Goal: Task Accomplishment & Management: Use online tool/utility

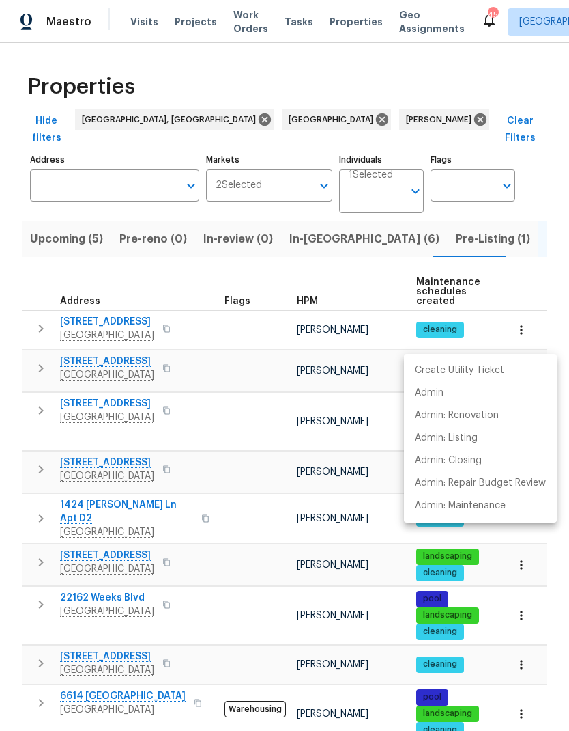
scroll to position [652, 0]
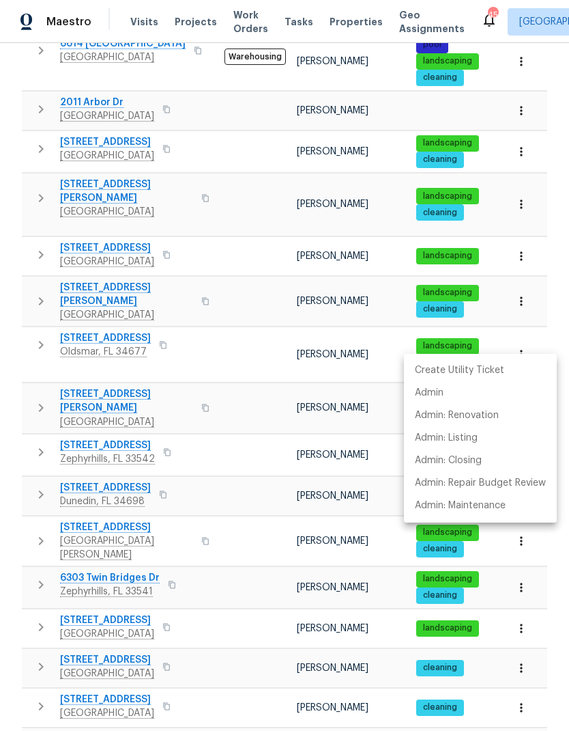
click at [356, 363] on div at bounding box center [284, 365] width 569 height 731
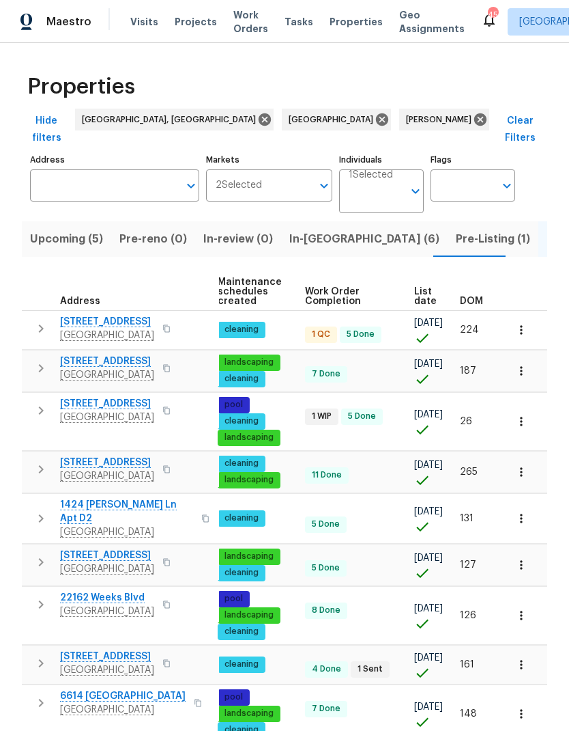
scroll to position [0, 199]
click at [477, 296] on span "DOM" at bounding box center [471, 301] width 23 height 10
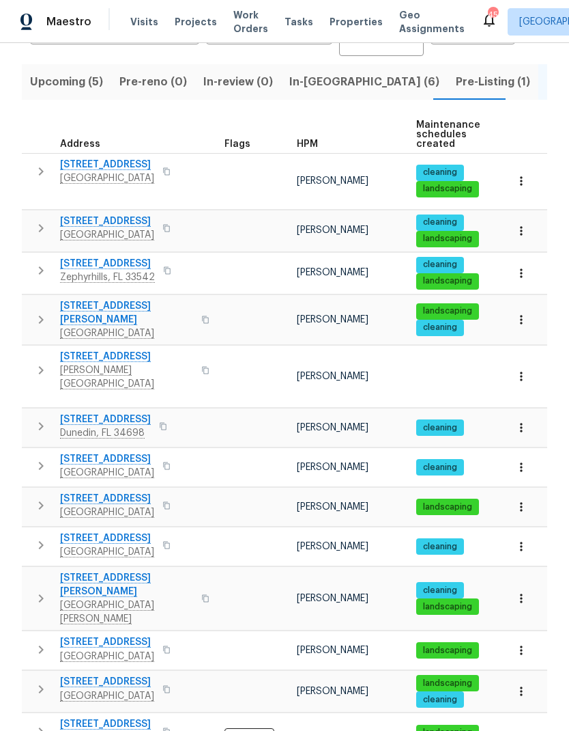
scroll to position [158, 0]
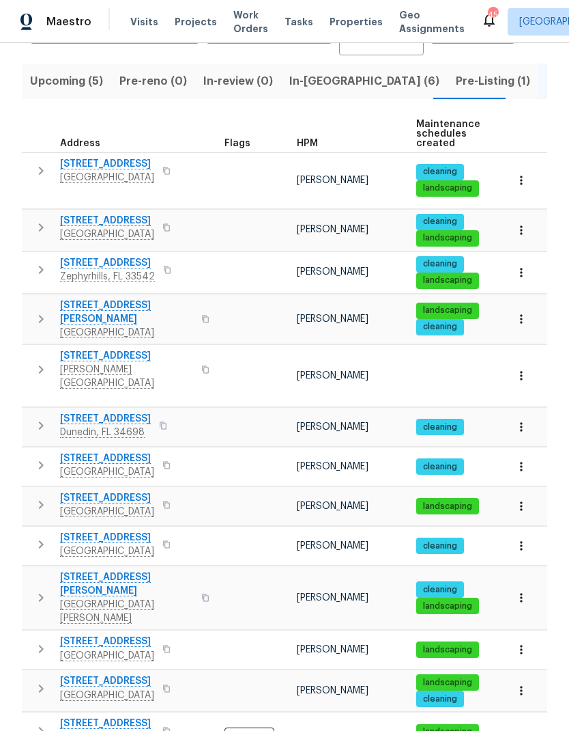
click at [36, 219] on icon "button" at bounding box center [41, 227] width 16 height 16
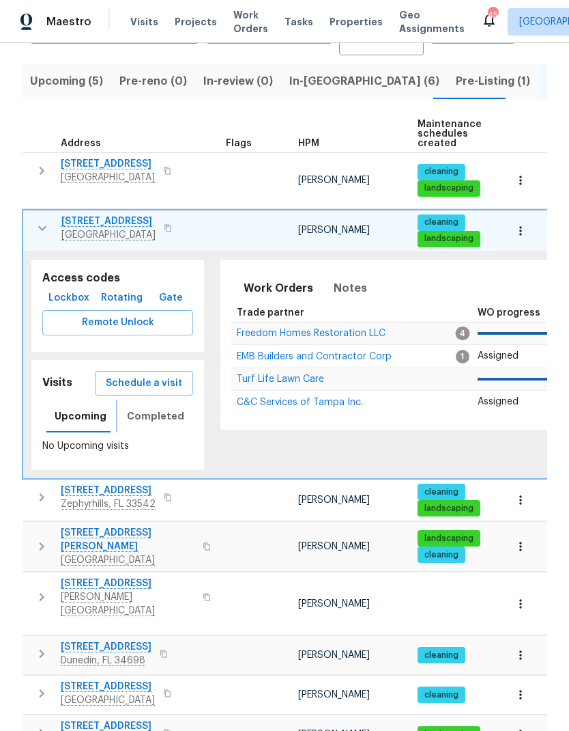
click at [137, 408] on span "Completed" at bounding box center [155, 416] width 57 height 17
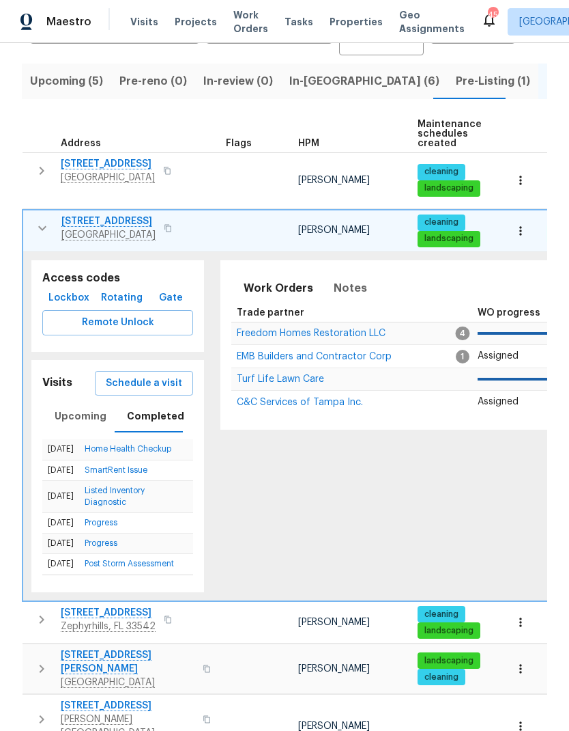
click at [124, 375] on span "Schedule a visit" at bounding box center [144, 383] width 76 height 17
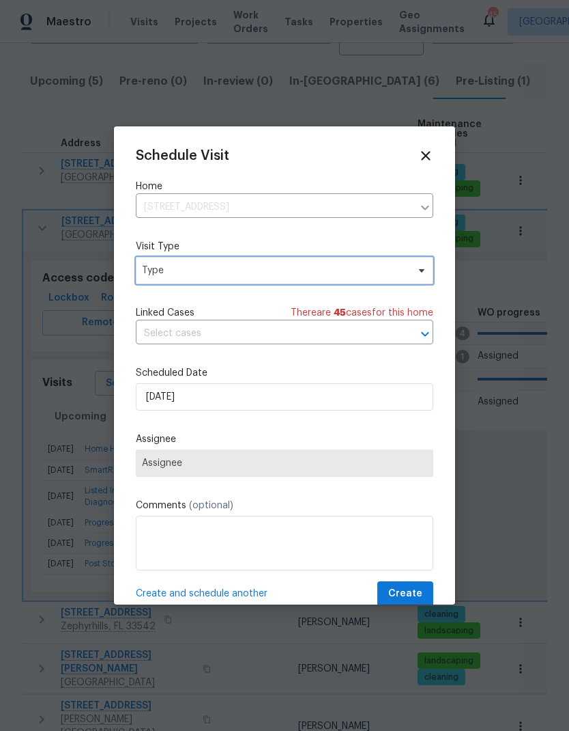
click at [158, 272] on span "Type" at bounding box center [275, 271] width 266 height 14
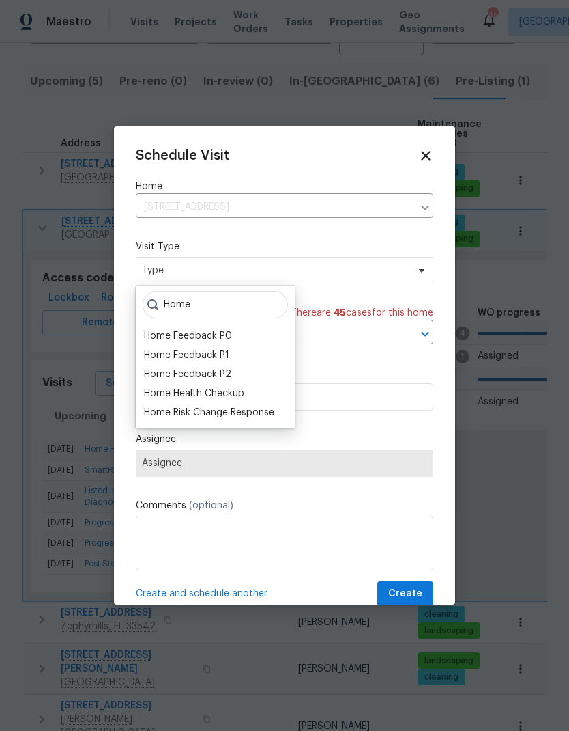
type input "Home"
click at [153, 389] on div "Home Health Checkup" at bounding box center [194, 393] width 100 height 14
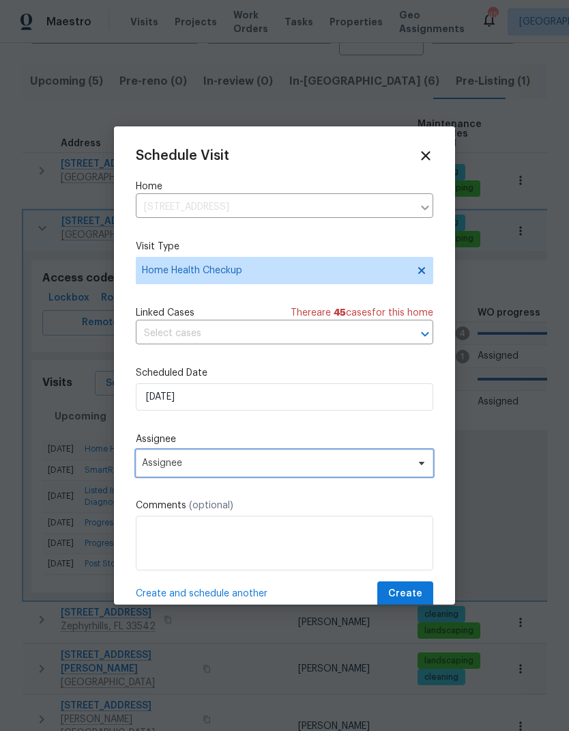
click at [156, 464] on span "Assignee" at bounding box center [276, 462] width 268 height 11
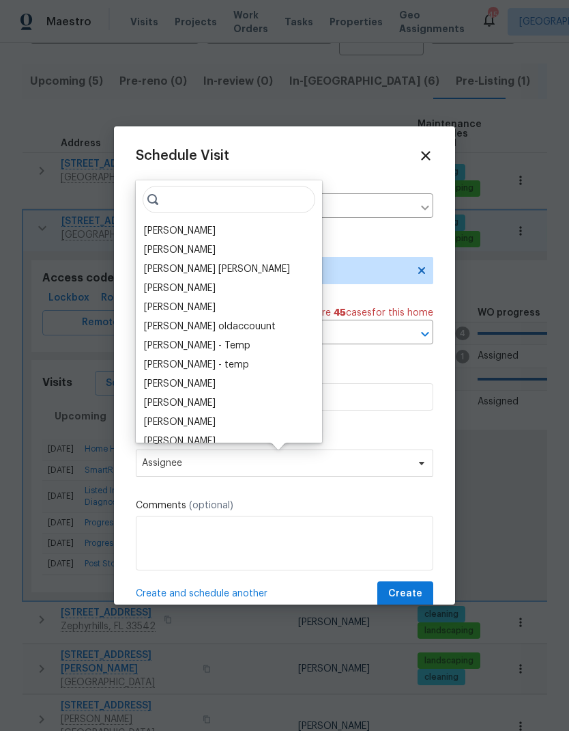
click at [148, 229] on div "[PERSON_NAME]" at bounding box center [180, 231] width 72 height 14
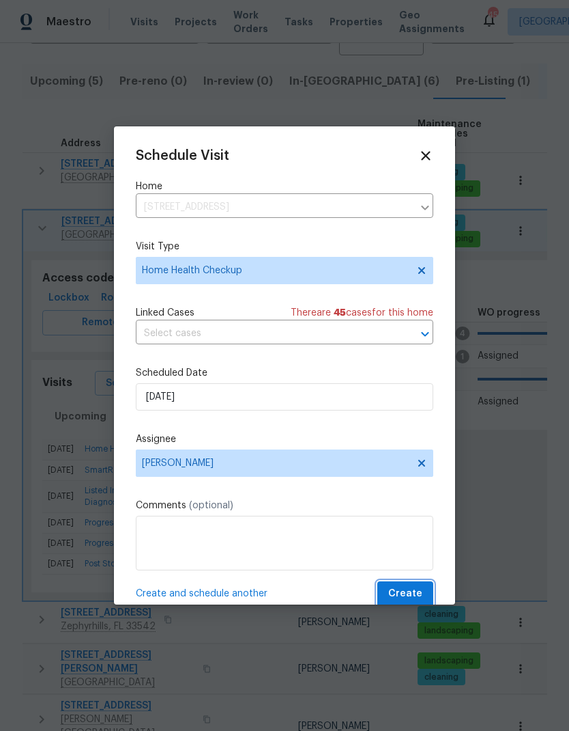
click at [412, 595] on span "Create" at bounding box center [405, 593] width 34 height 17
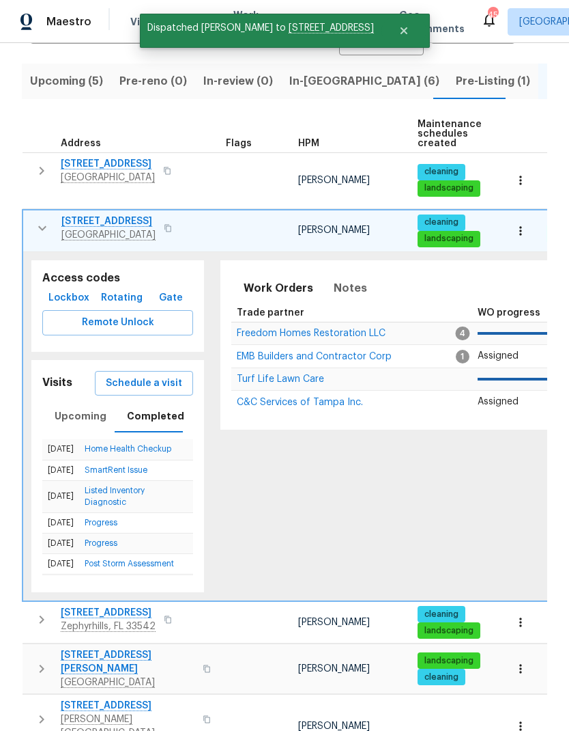
click at [49, 214] on button "button" at bounding box center [42, 227] width 27 height 27
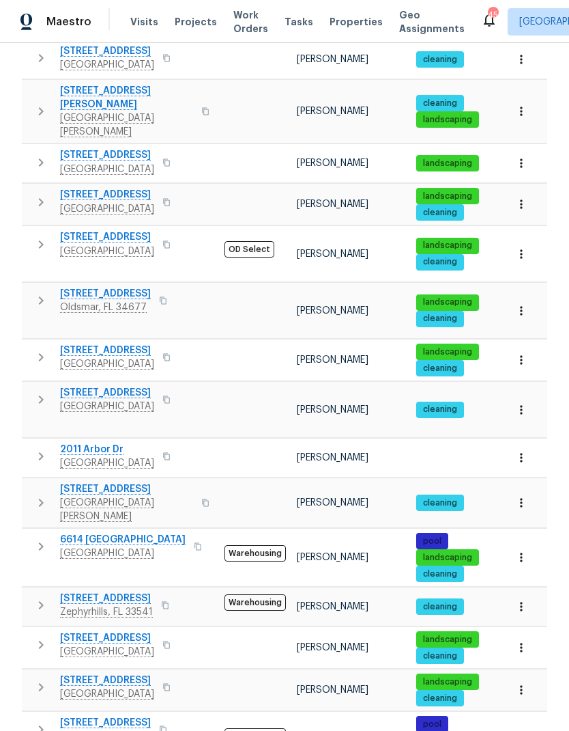
scroll to position [55, 0]
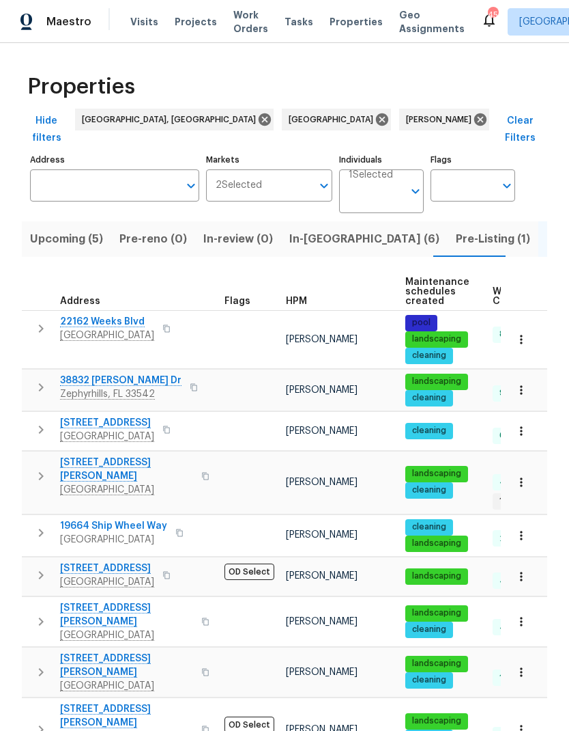
click at [41, 421] on icon "button" at bounding box center [41, 429] width 16 height 16
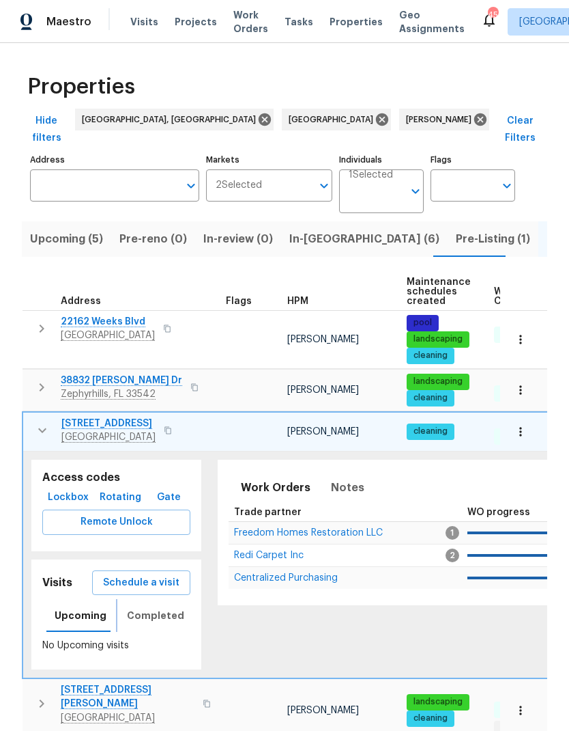
click at [143, 607] on span "Completed" at bounding box center [155, 615] width 57 height 17
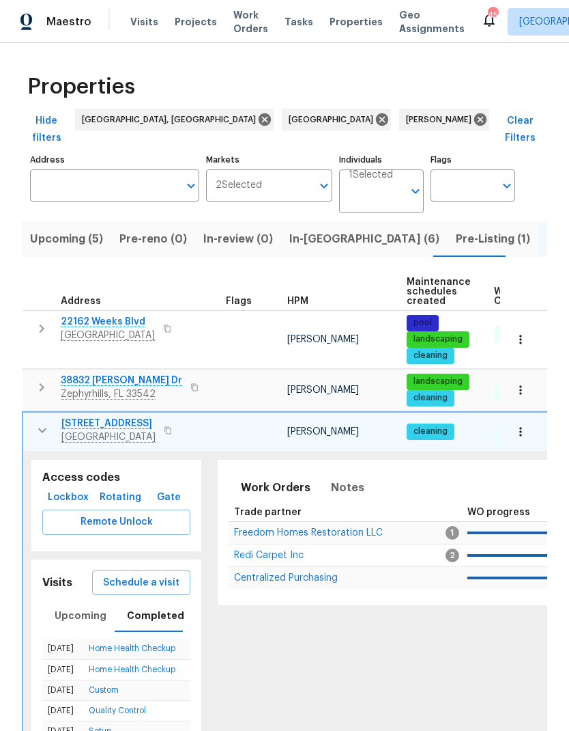
click at [46, 422] on icon "button" at bounding box center [42, 430] width 16 height 16
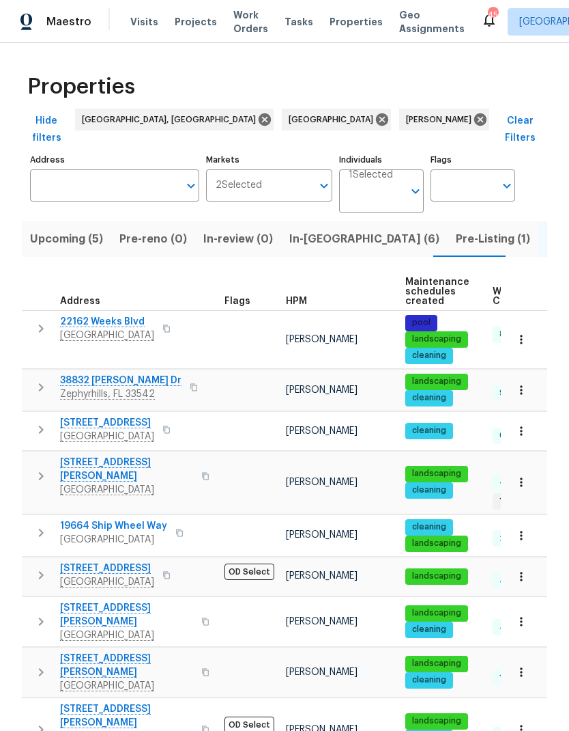
click at [41, 421] on icon "button" at bounding box center [41, 429] width 16 height 16
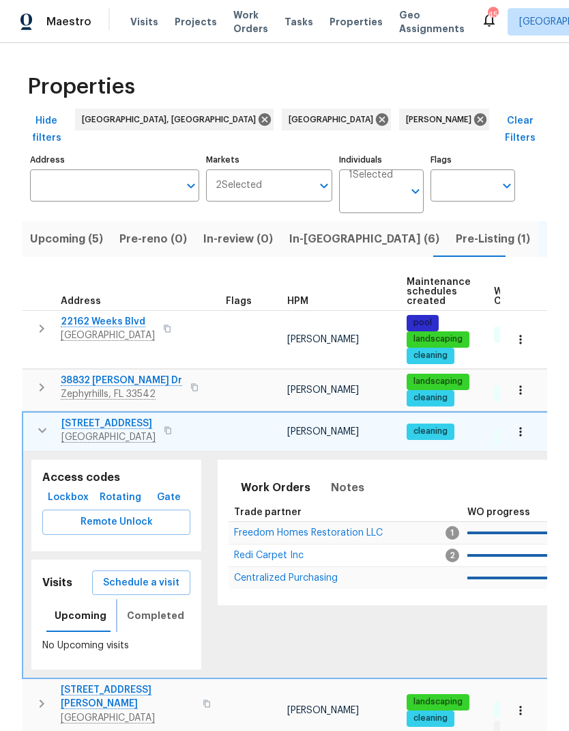
click at [138, 607] on span "Completed" at bounding box center [155, 615] width 57 height 17
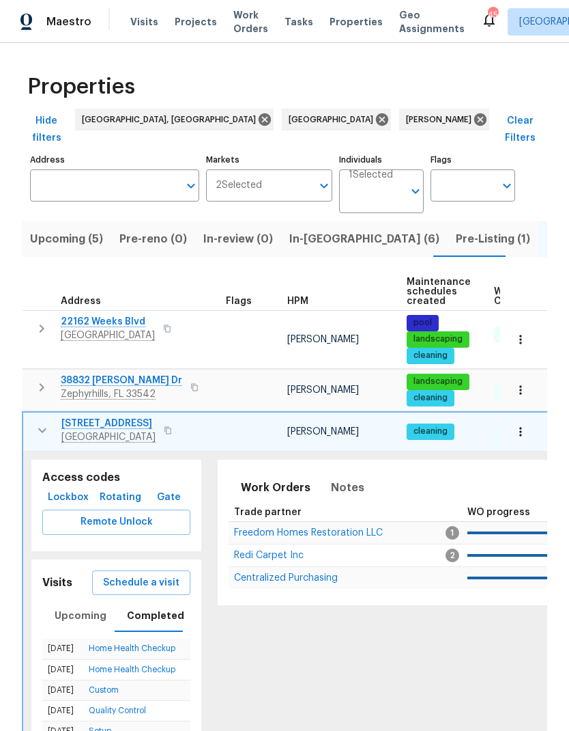
click at [41, 422] on icon "button" at bounding box center [42, 430] width 16 height 16
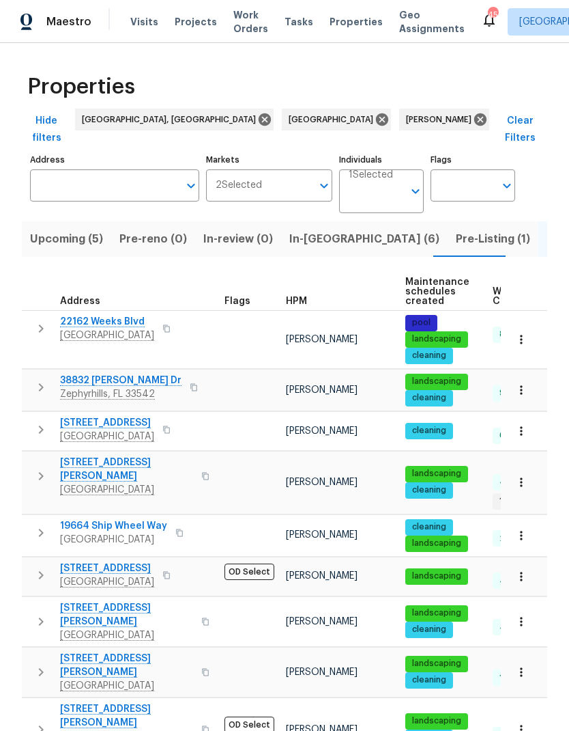
click at [41, 613] on icon "button" at bounding box center [41, 621] width 16 height 16
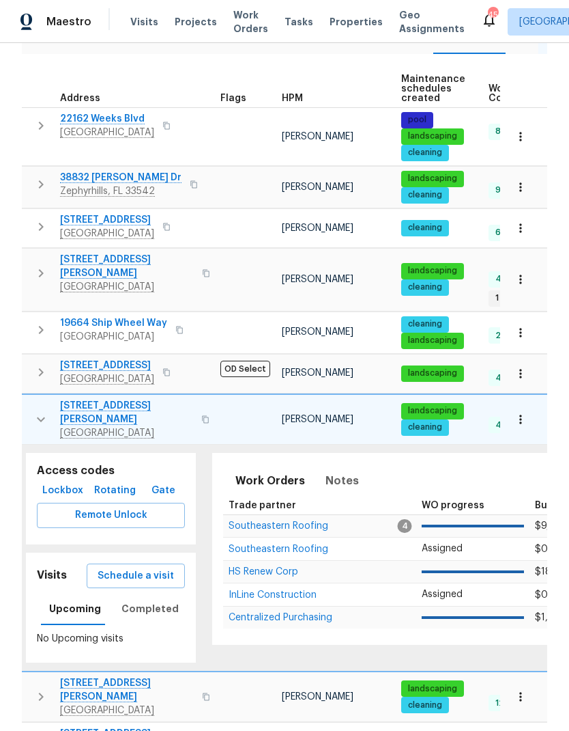
scroll to position [192, 0]
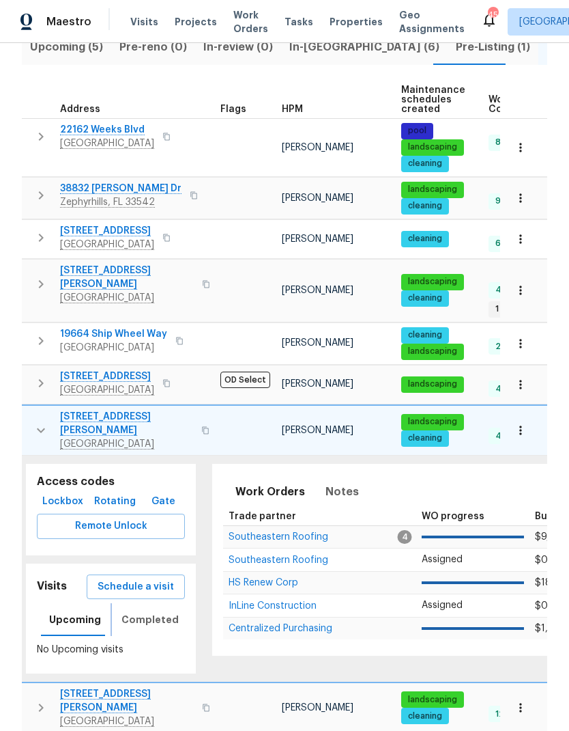
click at [134, 611] on span "Completed" at bounding box center [150, 619] width 57 height 17
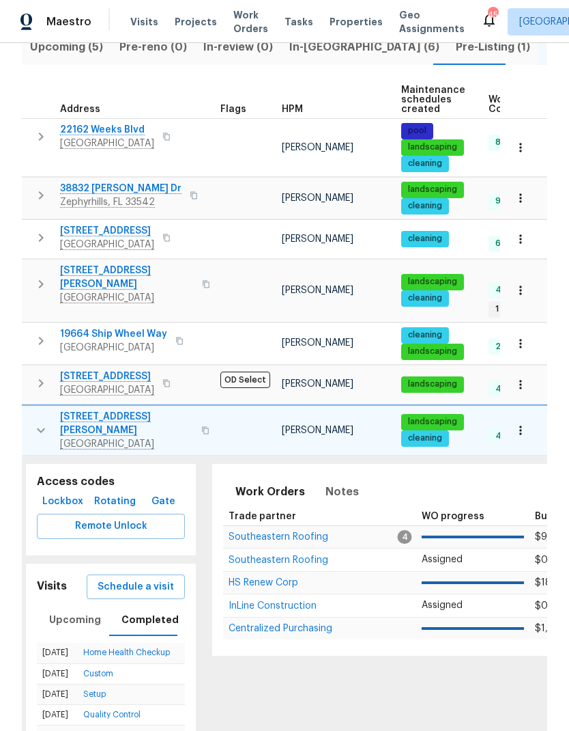
click at [33, 422] on icon "button" at bounding box center [41, 430] width 16 height 16
